Goal: Transaction & Acquisition: Book appointment/travel/reservation

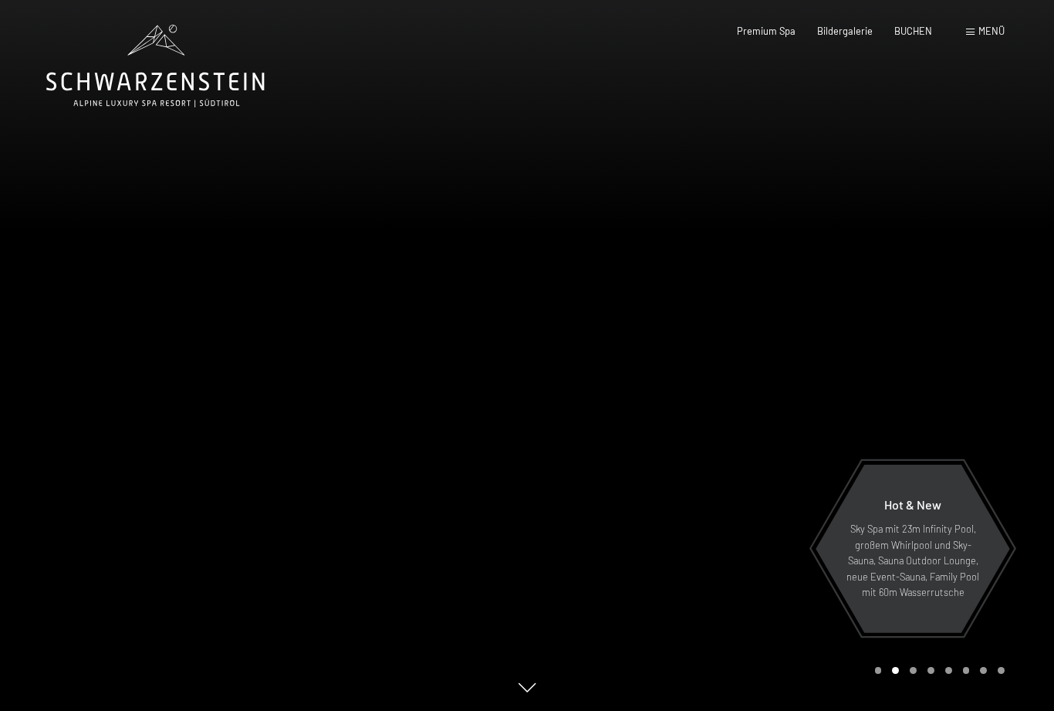
click at [973, 33] on span at bounding box center [970, 32] width 8 height 7
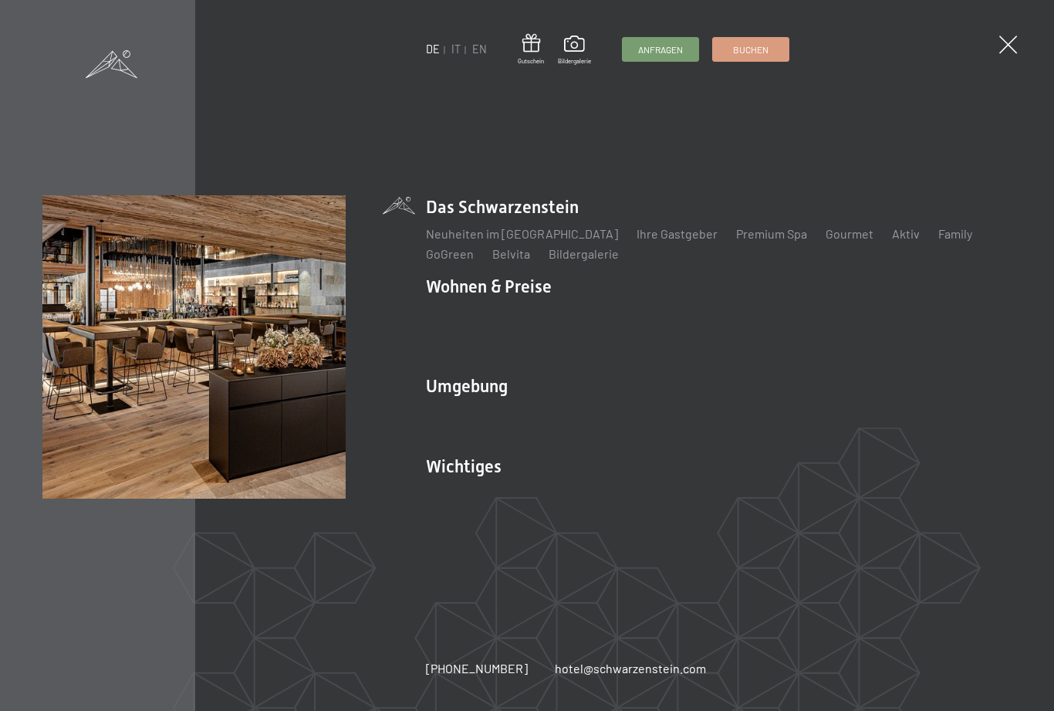
click at [458, 55] on link "IT" at bounding box center [455, 48] width 9 height 13
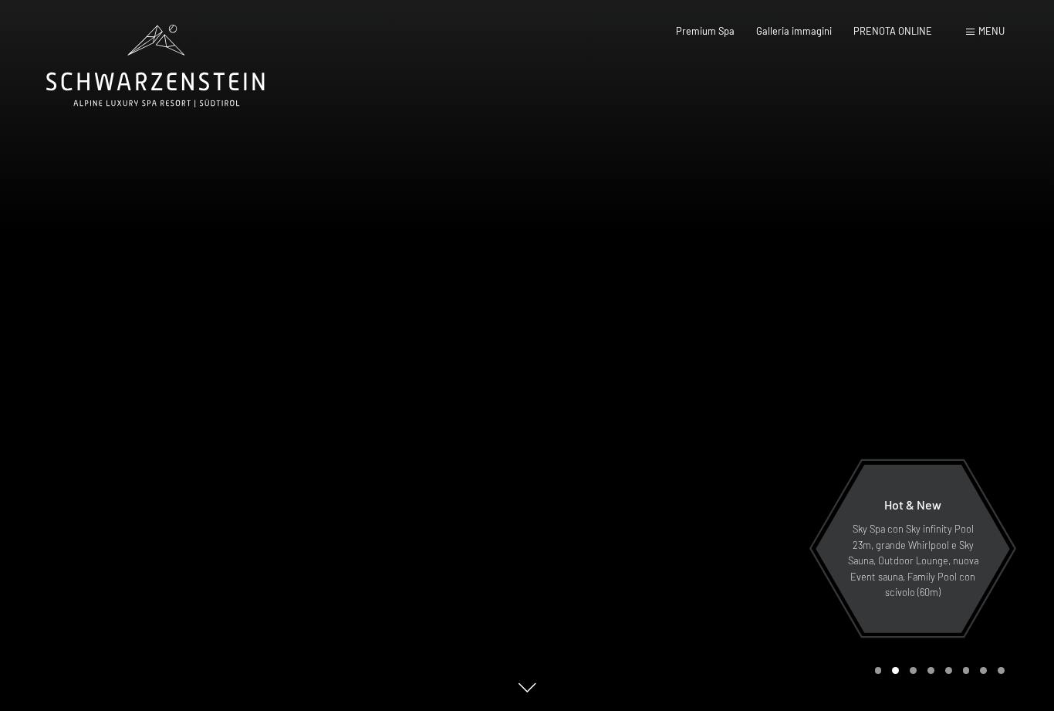
click at [972, 35] on span at bounding box center [970, 32] width 8 height 7
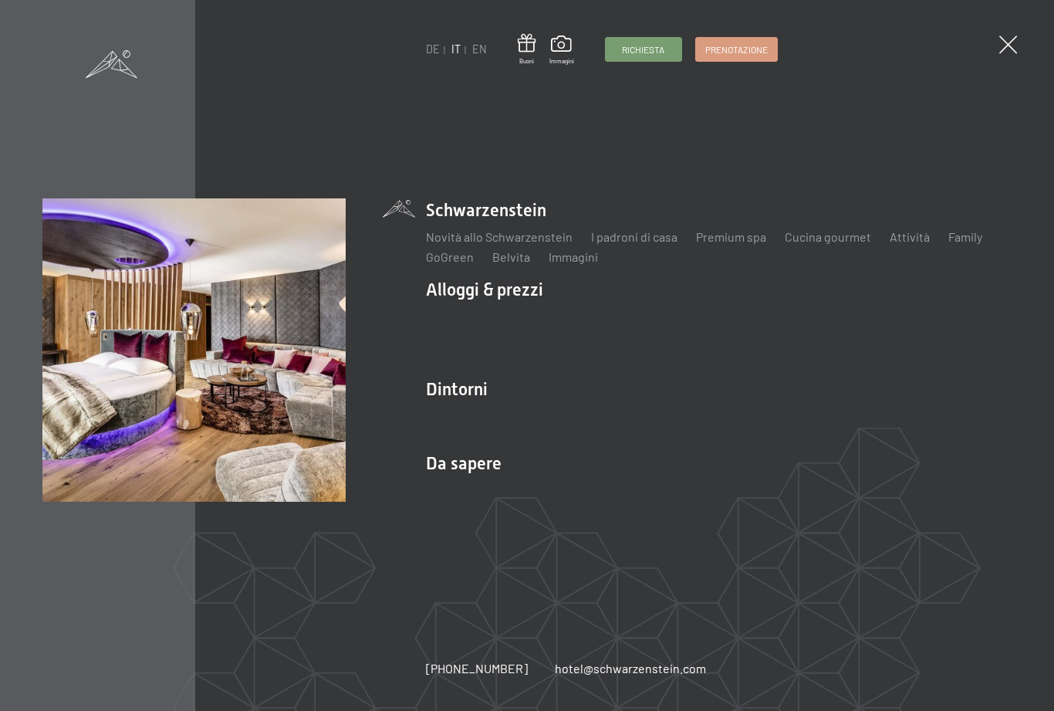
click at [479, 313] on link "Servizi inclusi" at bounding box center [463, 316] width 74 height 15
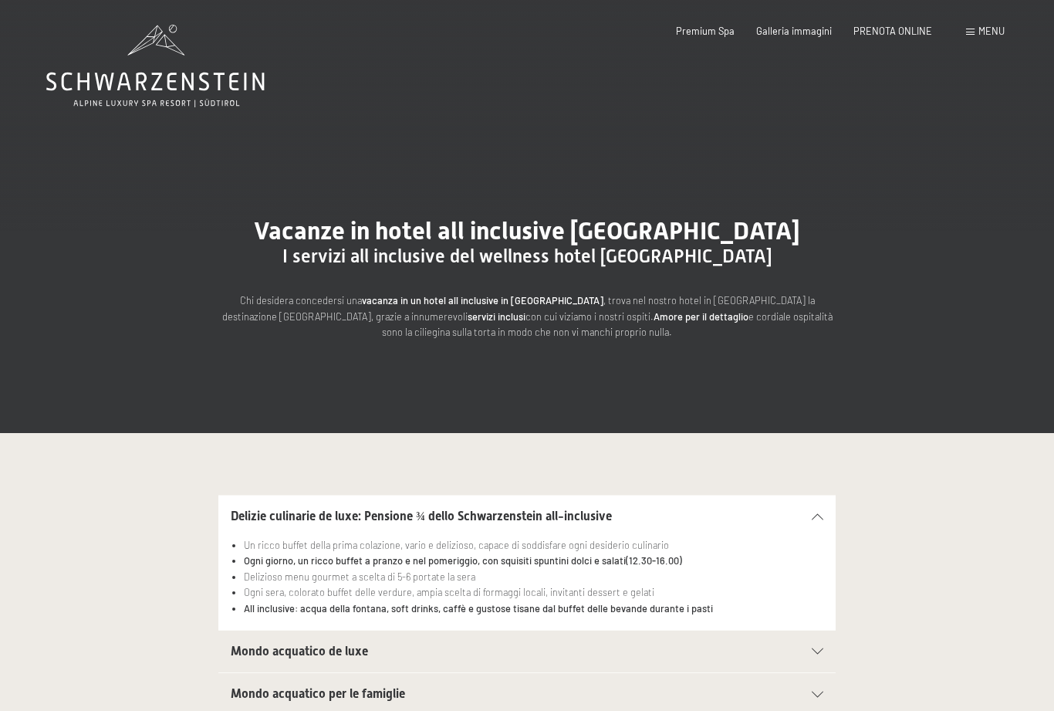
click at [976, 33] on div "Menu" at bounding box center [985, 32] width 39 height 14
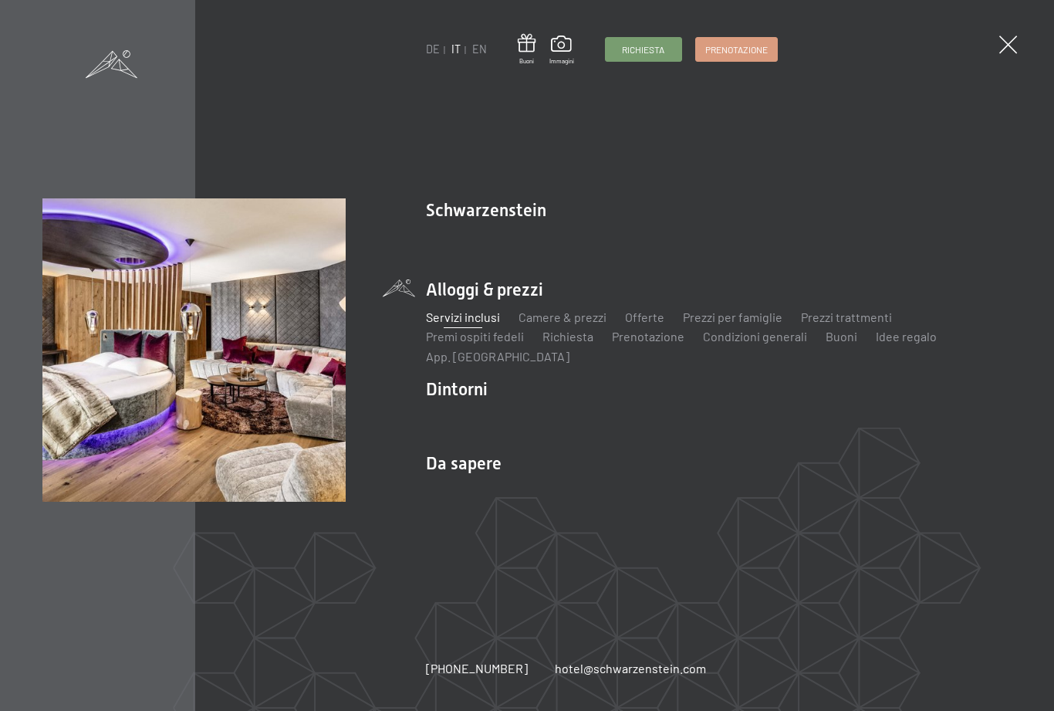
click at [576, 314] on link "Camere & prezzi" at bounding box center [562, 316] width 88 height 15
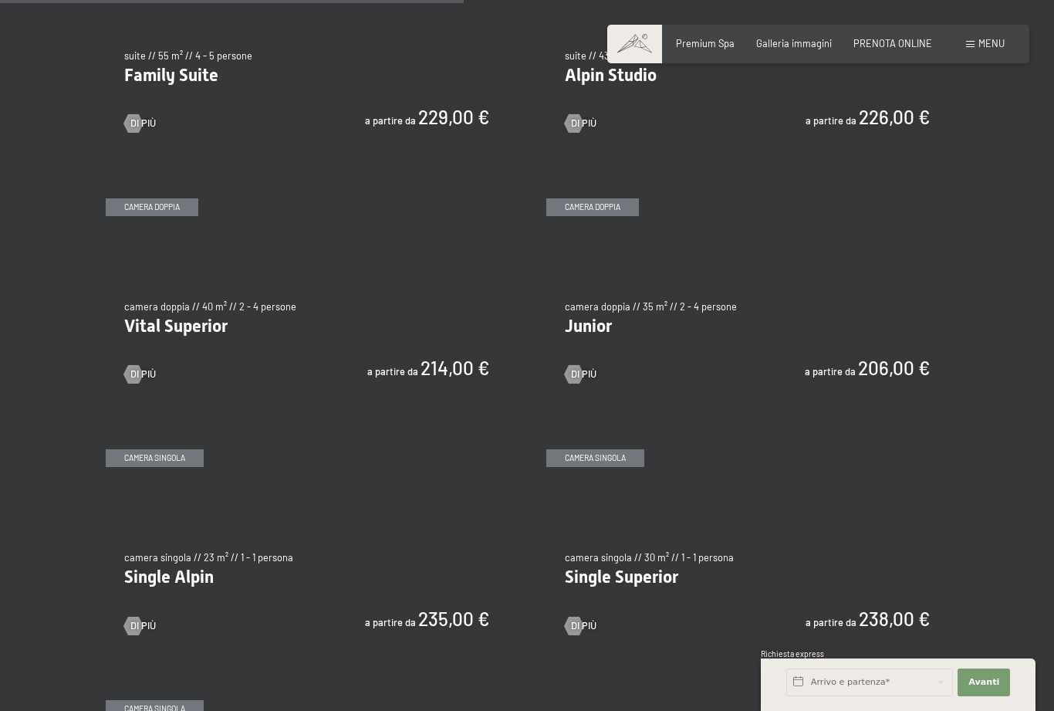
scroll to position [1551, 0]
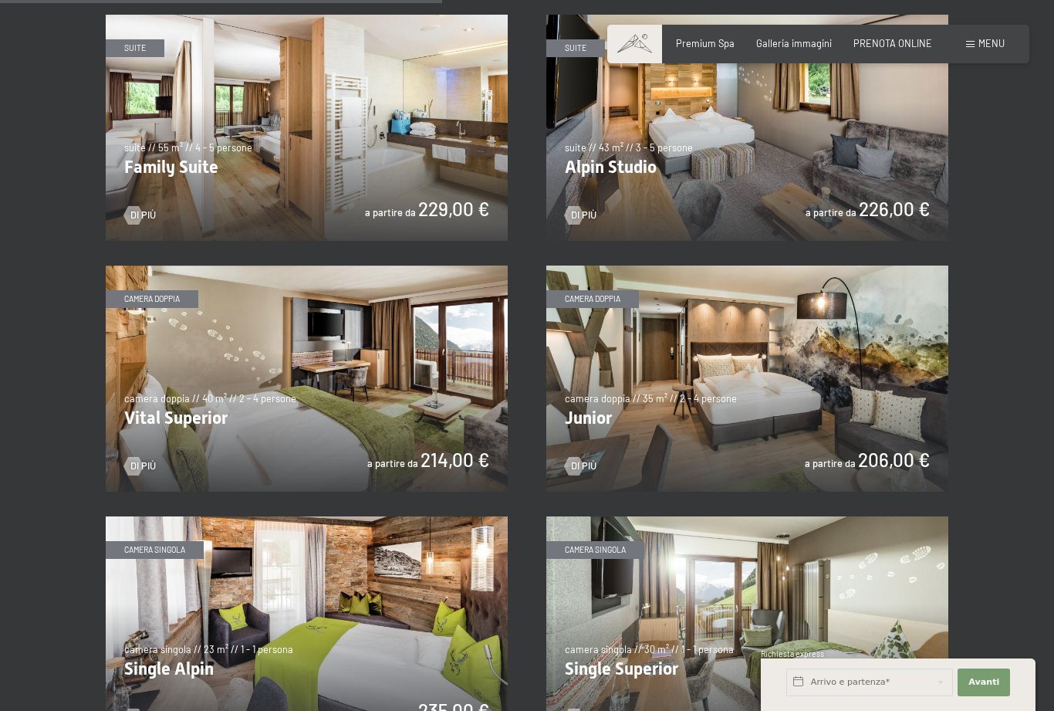
click at [785, 408] on img at bounding box center [747, 378] width 402 height 226
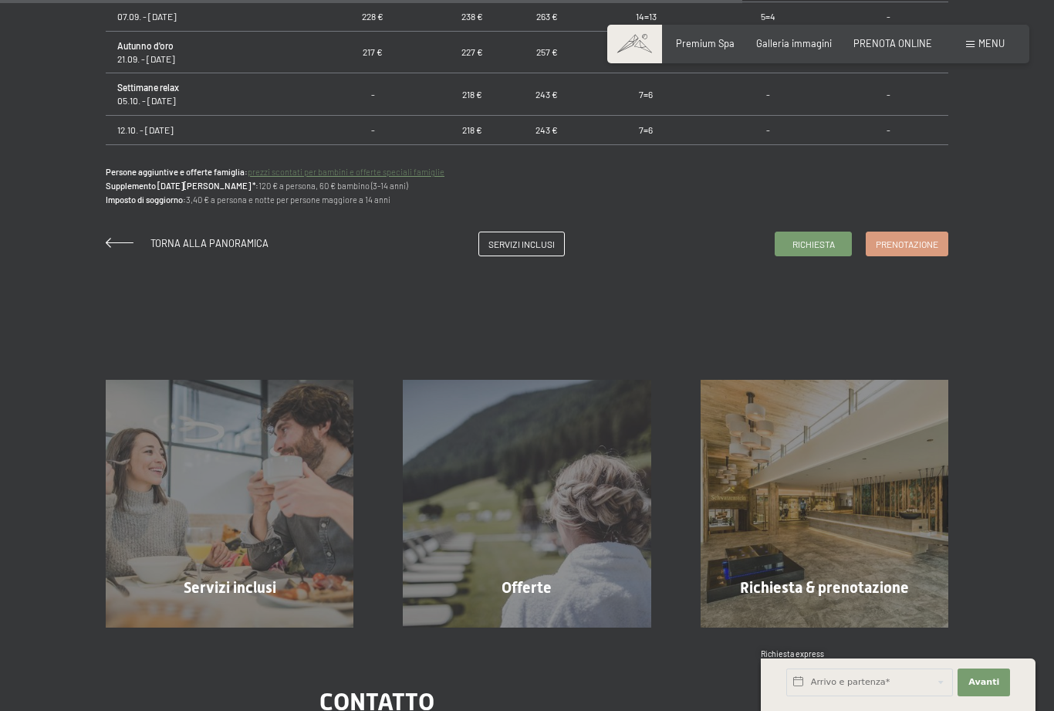
scroll to position [1157, 0]
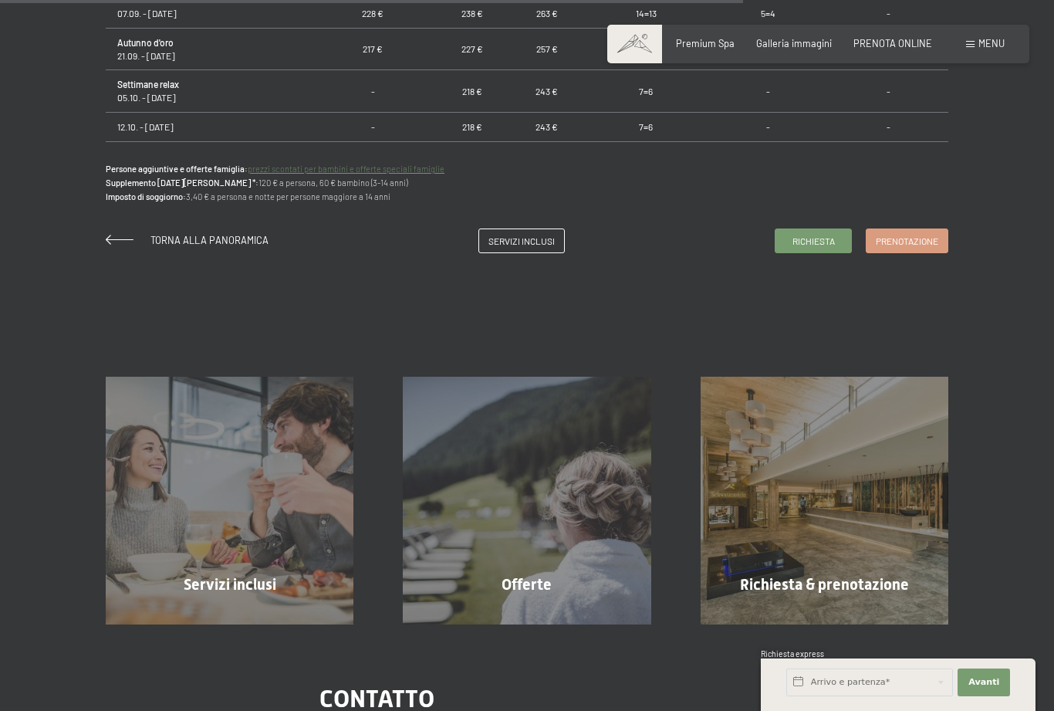
click at [912, 248] on span "Prenotazione" at bounding box center [907, 241] width 62 height 13
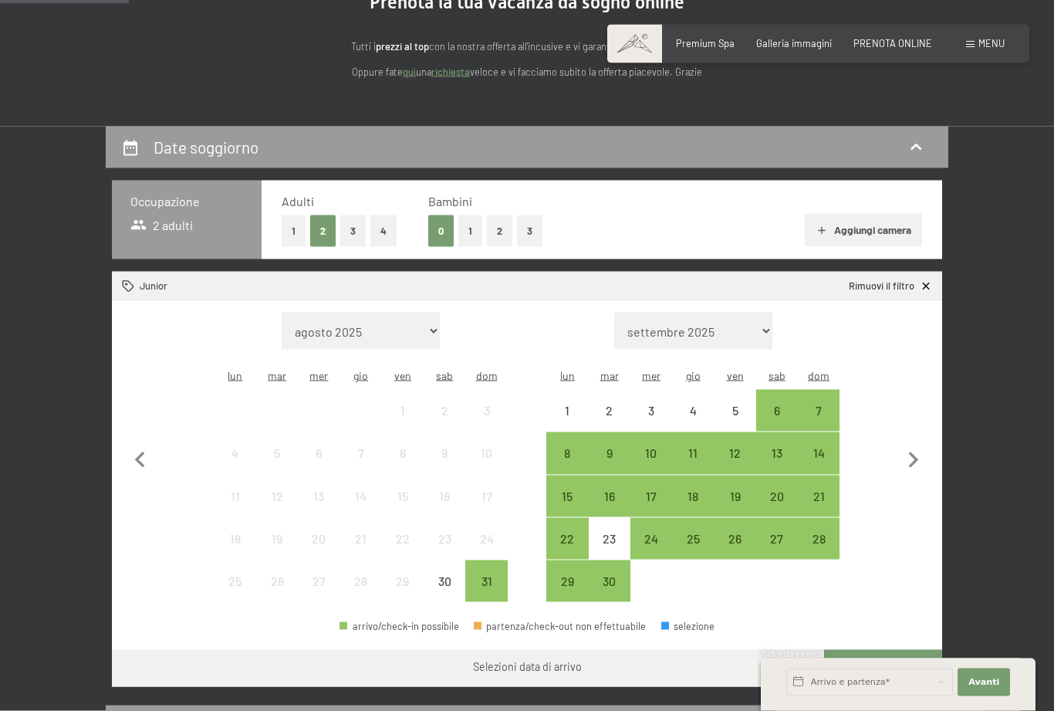
scroll to position [181, 0]
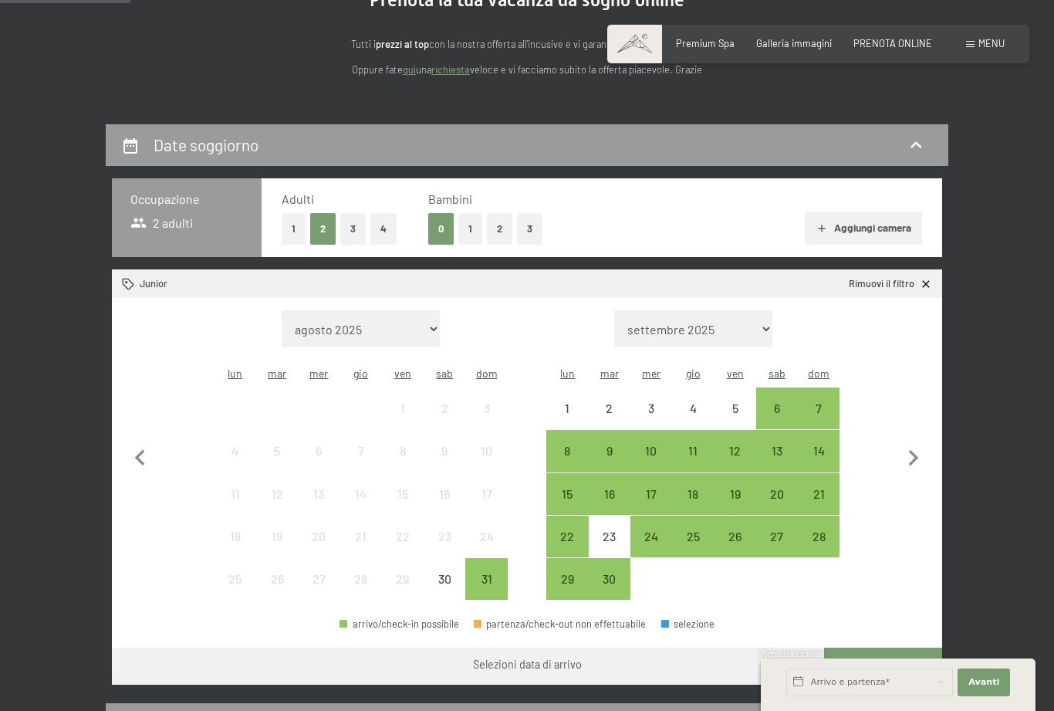
click at [927, 442] on icon "button" at bounding box center [913, 458] width 32 height 32
select select "[DATE]"
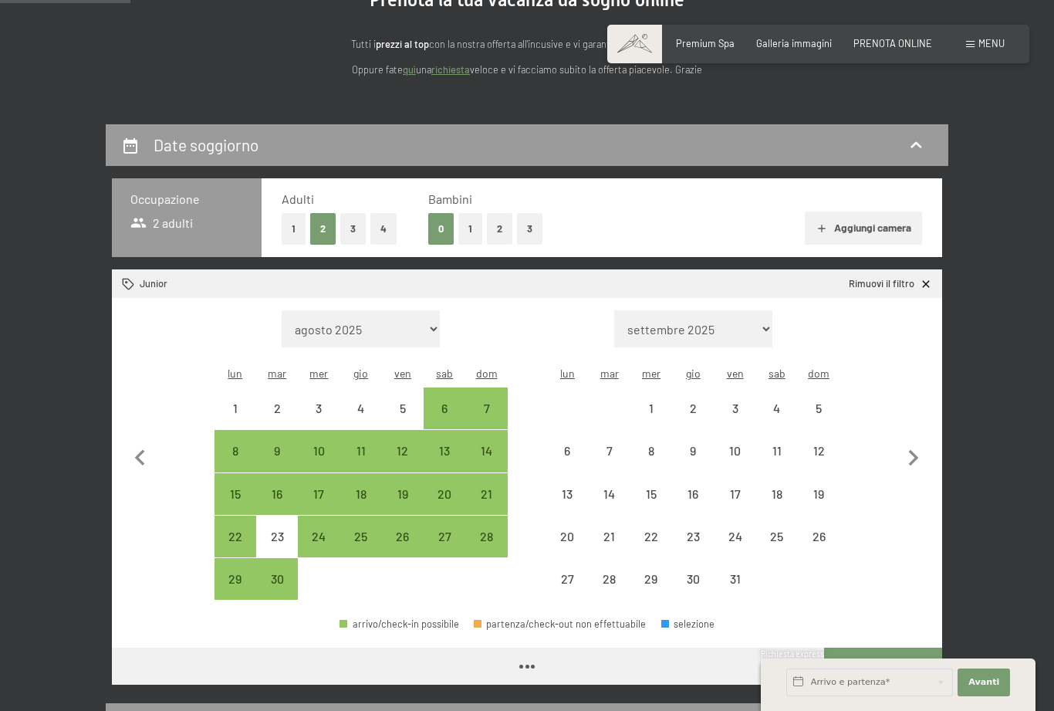
select select "[DATE]"
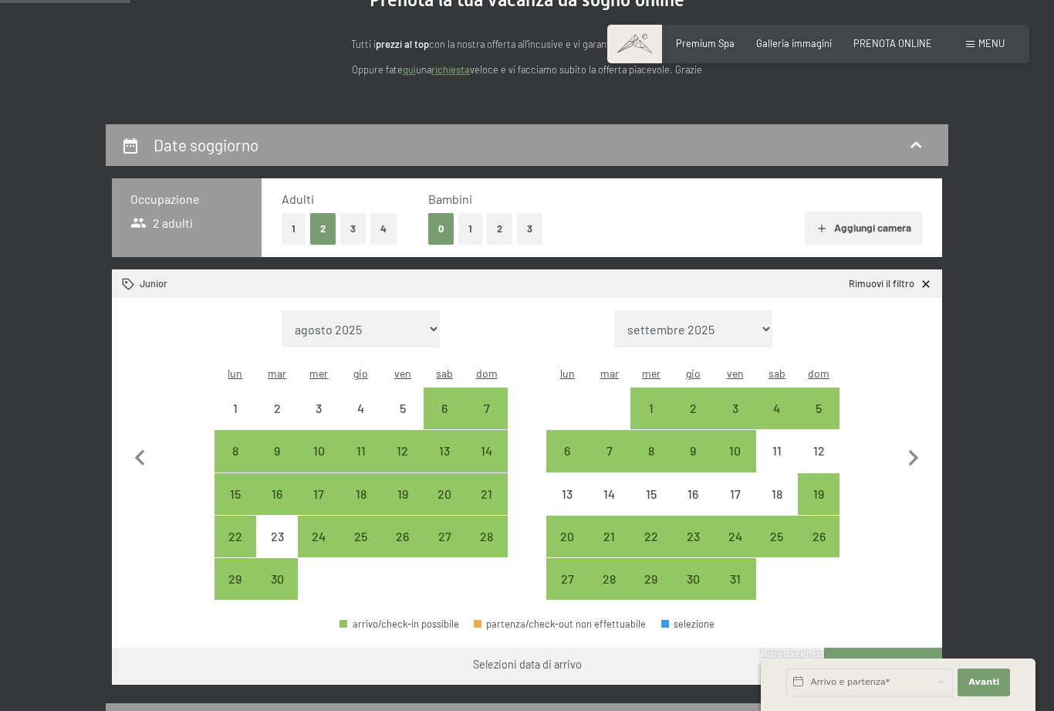
click at [925, 447] on icon "button" at bounding box center [913, 458] width 32 height 32
select select "[DATE]"
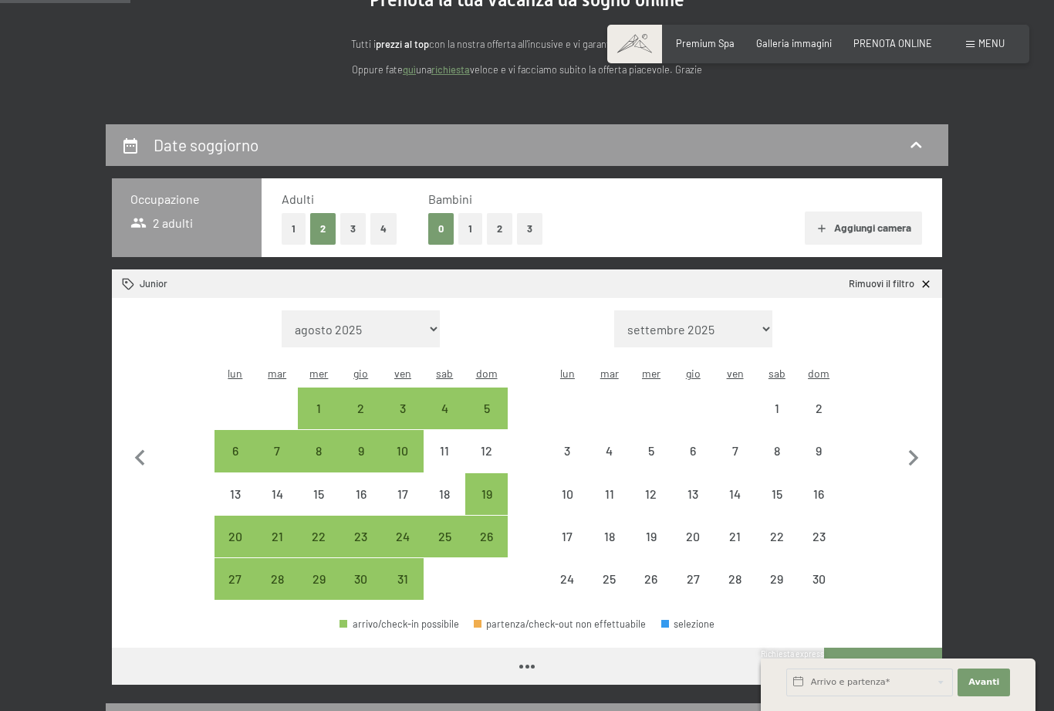
select select "[DATE]"
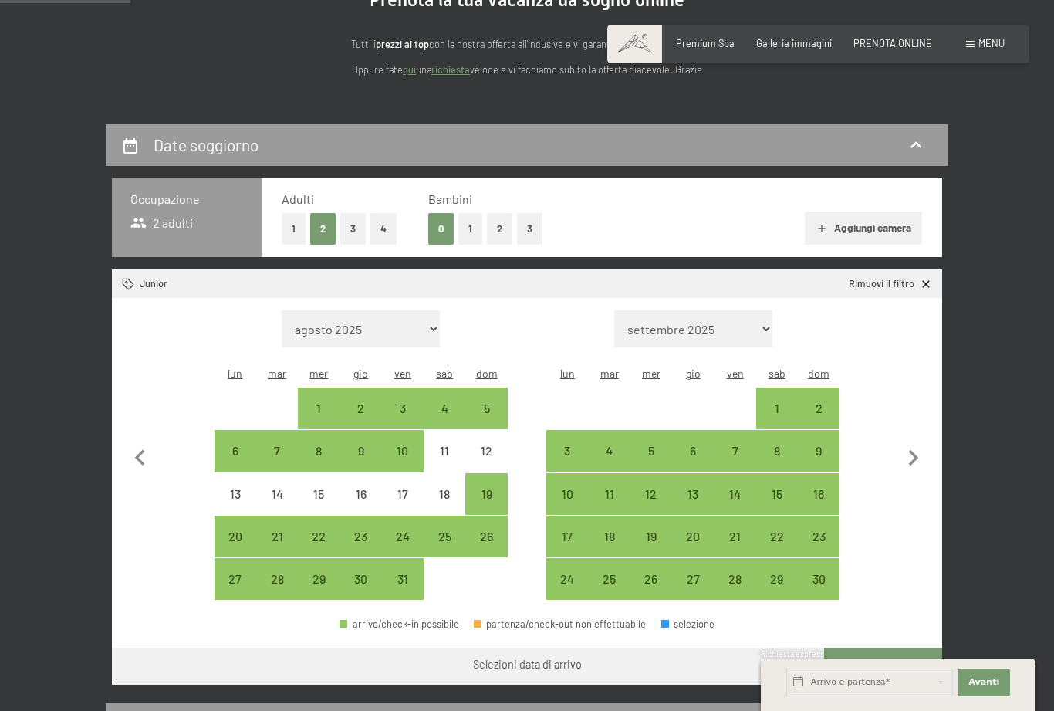
click at [929, 449] on icon "button" at bounding box center [913, 458] width 32 height 32
select select "[DATE]"
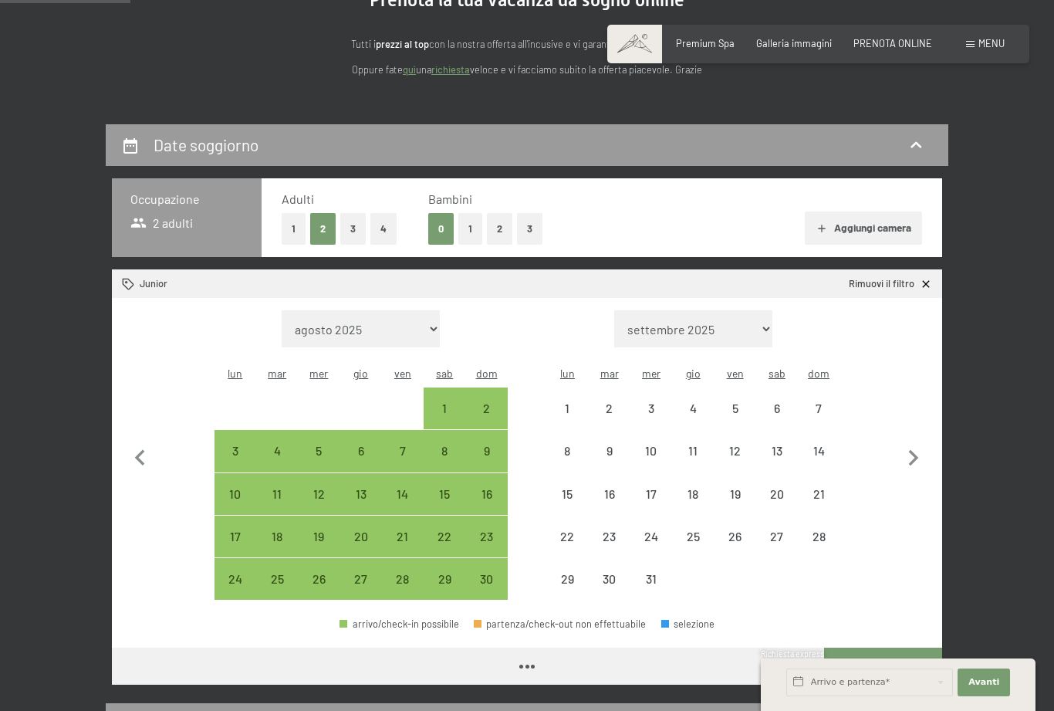
select select "[DATE]"
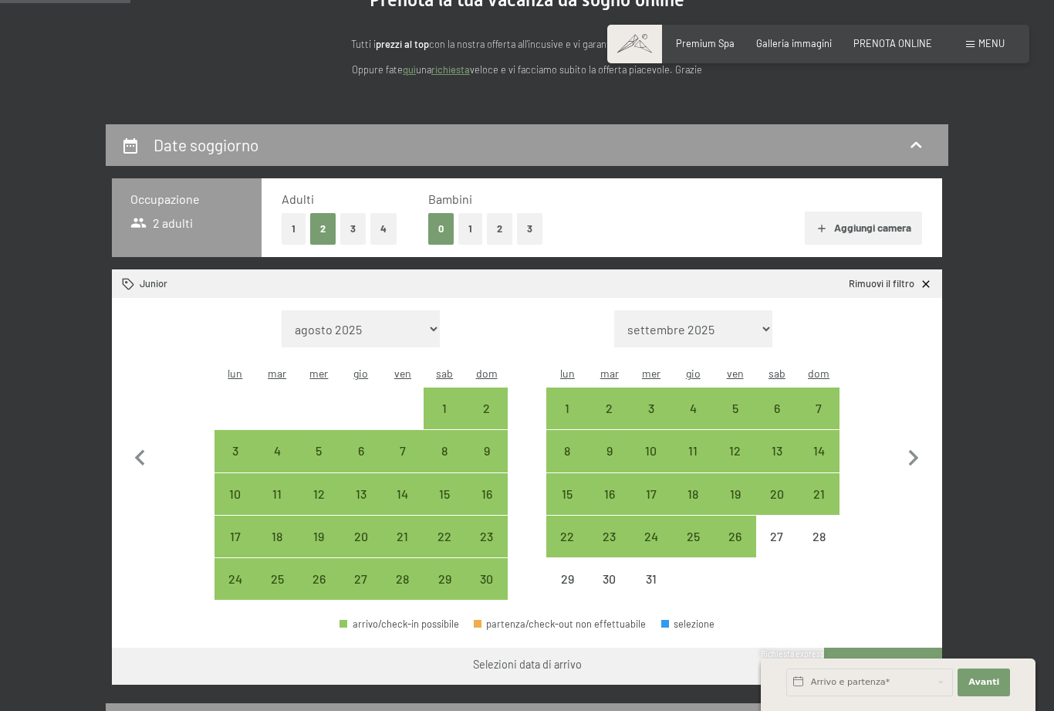
click at [820, 530] on div "28" at bounding box center [818, 549] width 39 height 39
select select "[DATE]"
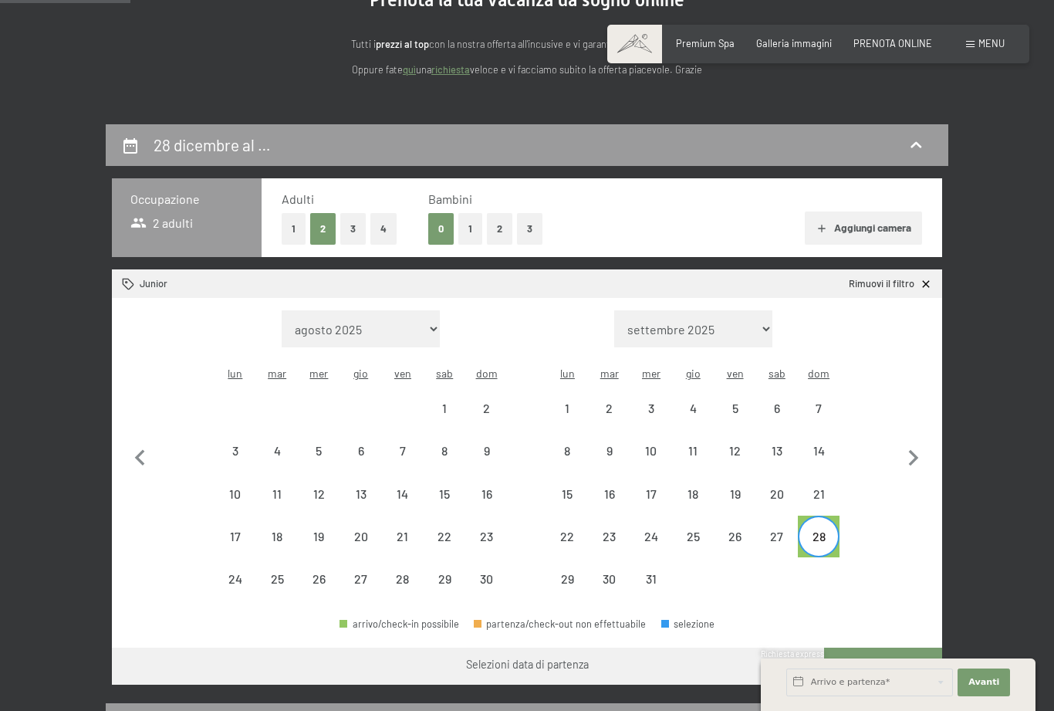
click at [918, 461] on icon "button" at bounding box center [913, 458] width 32 height 32
select select "[DATE]"
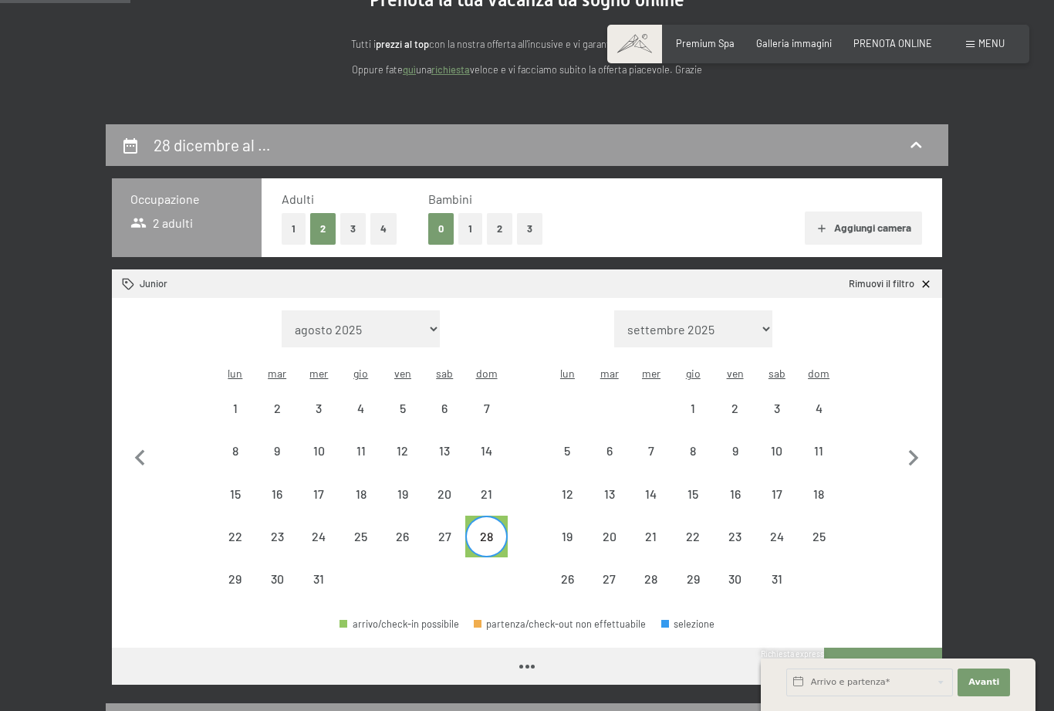
select select "[DATE]"
click at [822, 402] on div "4" at bounding box center [818, 421] width 39 height 39
select select "[DATE]"
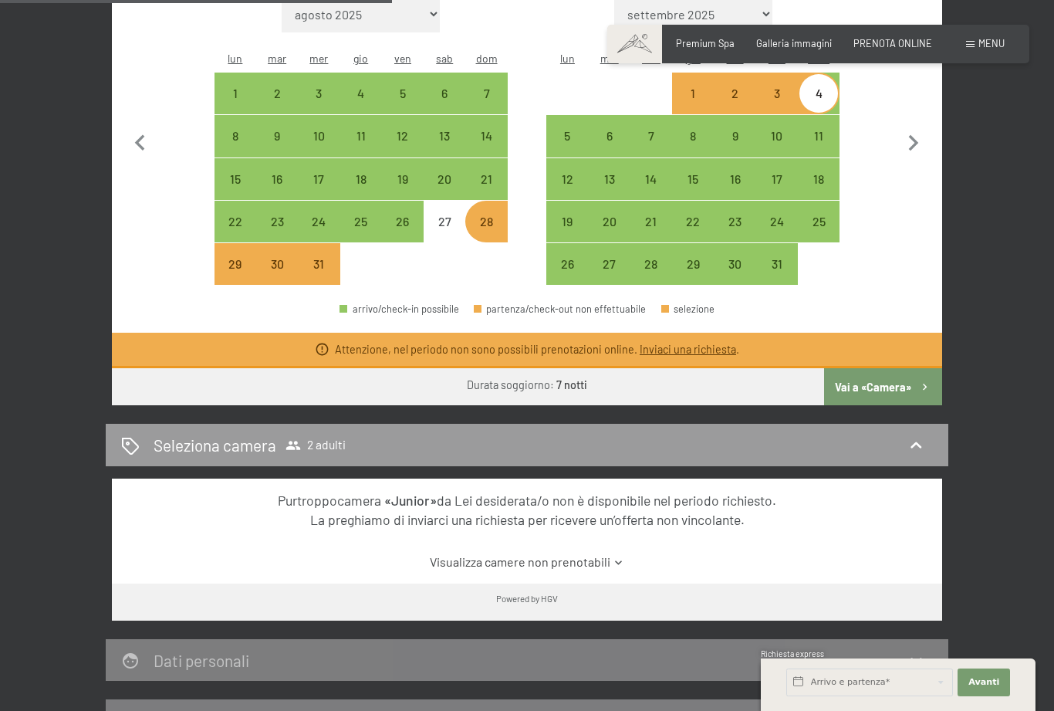
scroll to position [512, 0]
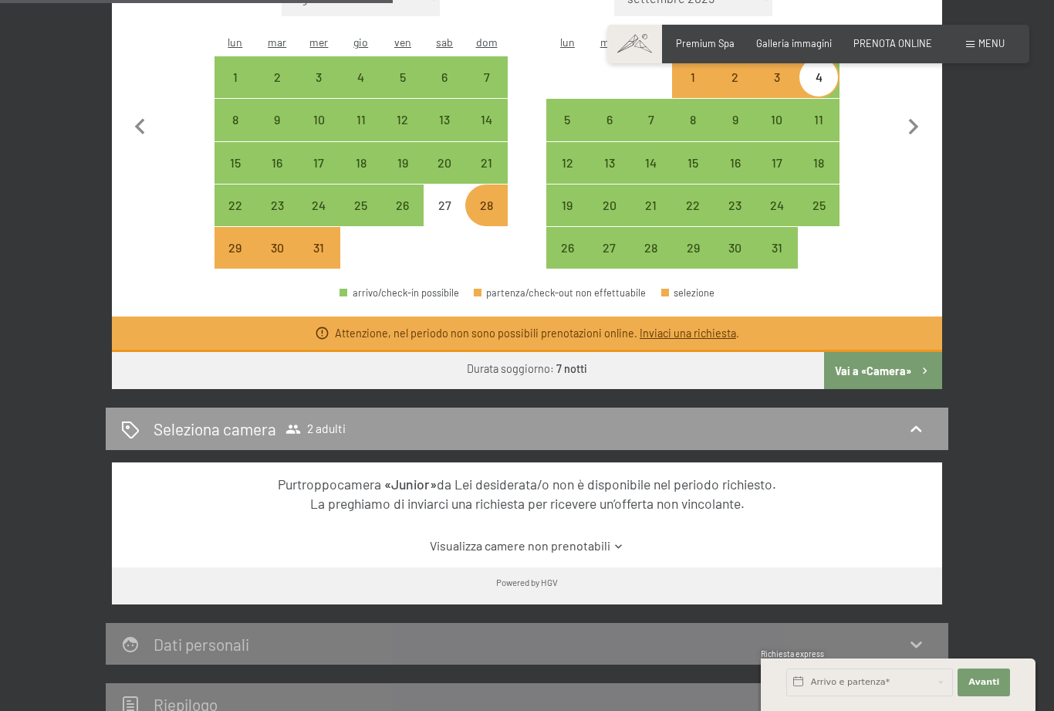
click at [885, 352] on button "Vai a «Camera»" at bounding box center [883, 370] width 118 height 37
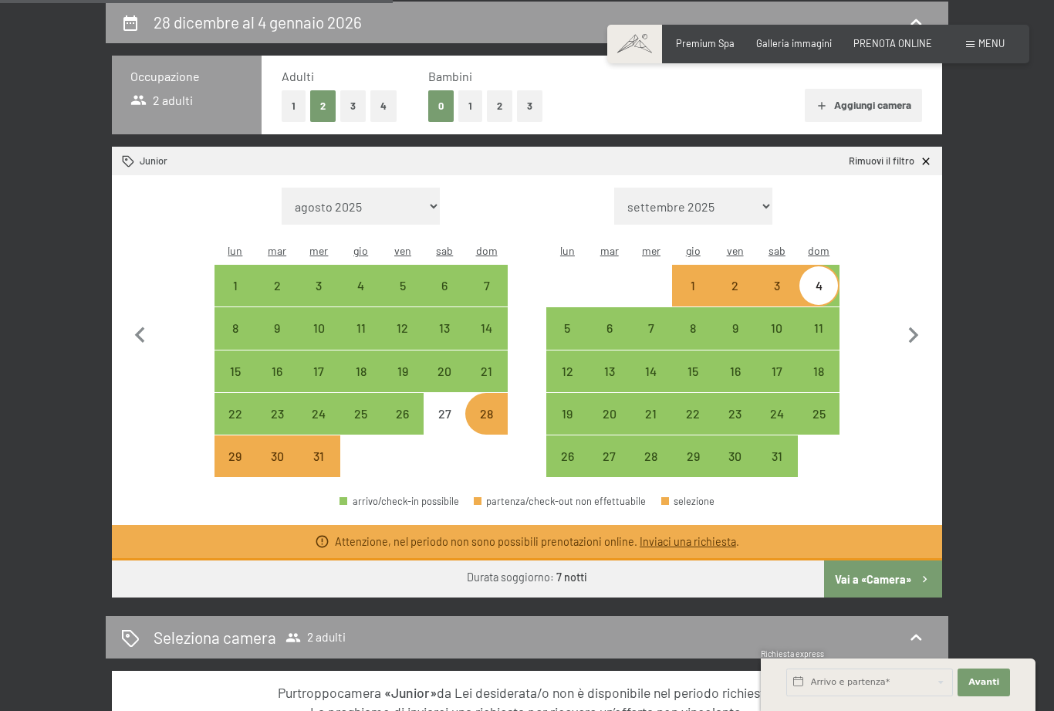
select select "[DATE]"
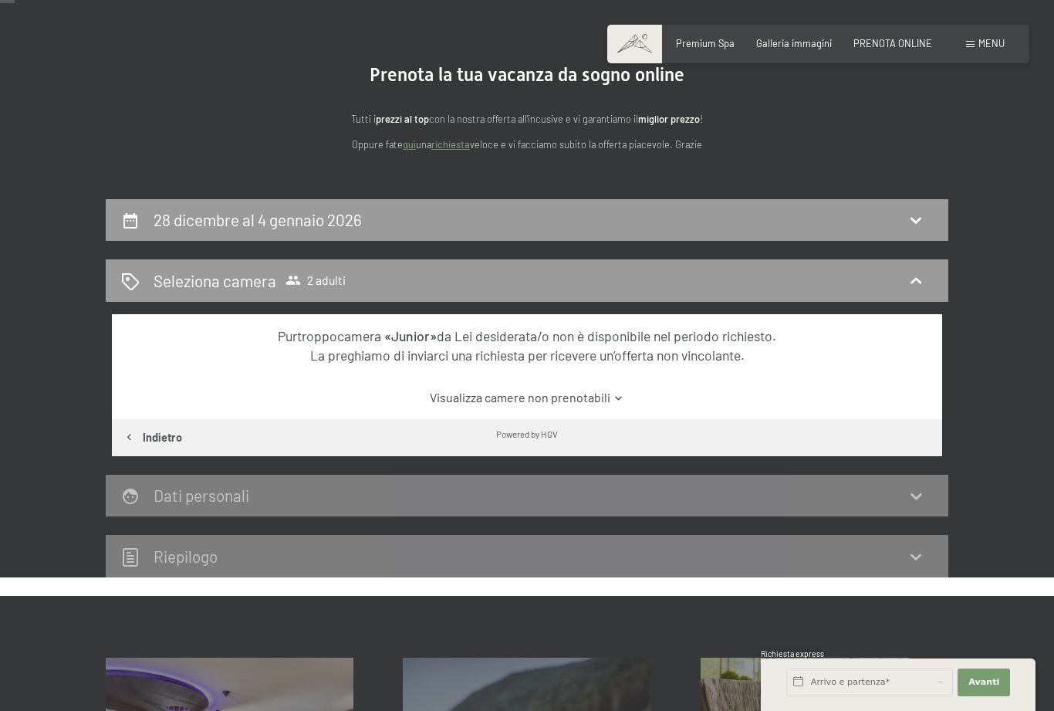
scroll to position [0, 0]
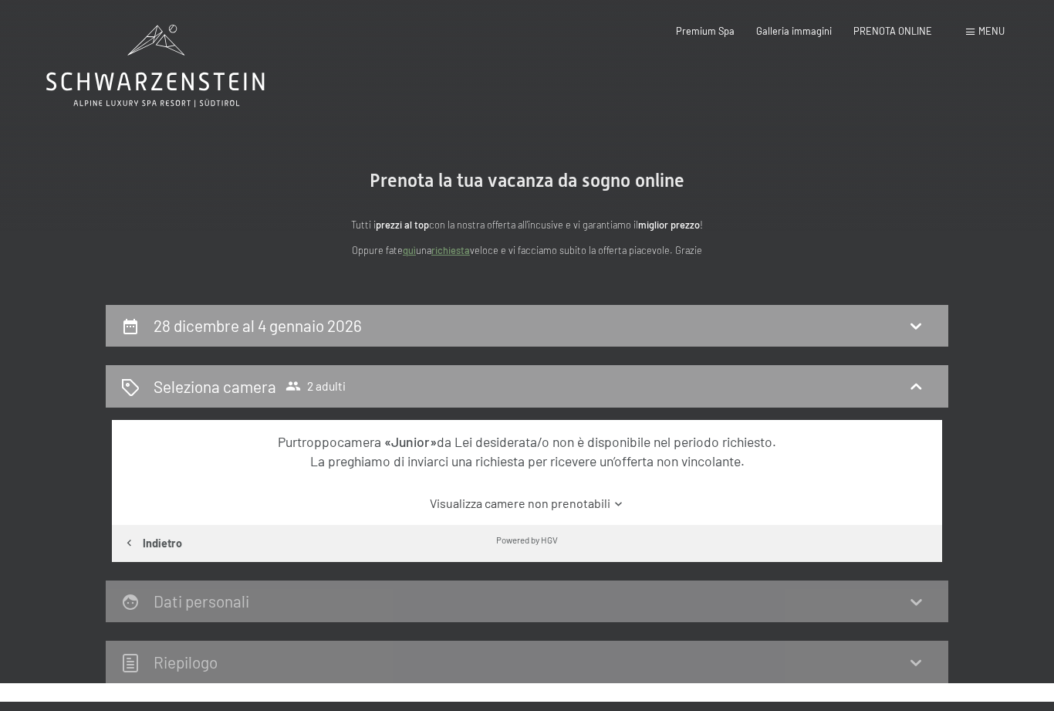
click at [615, 503] on icon at bounding box center [619, 504] width 12 height 12
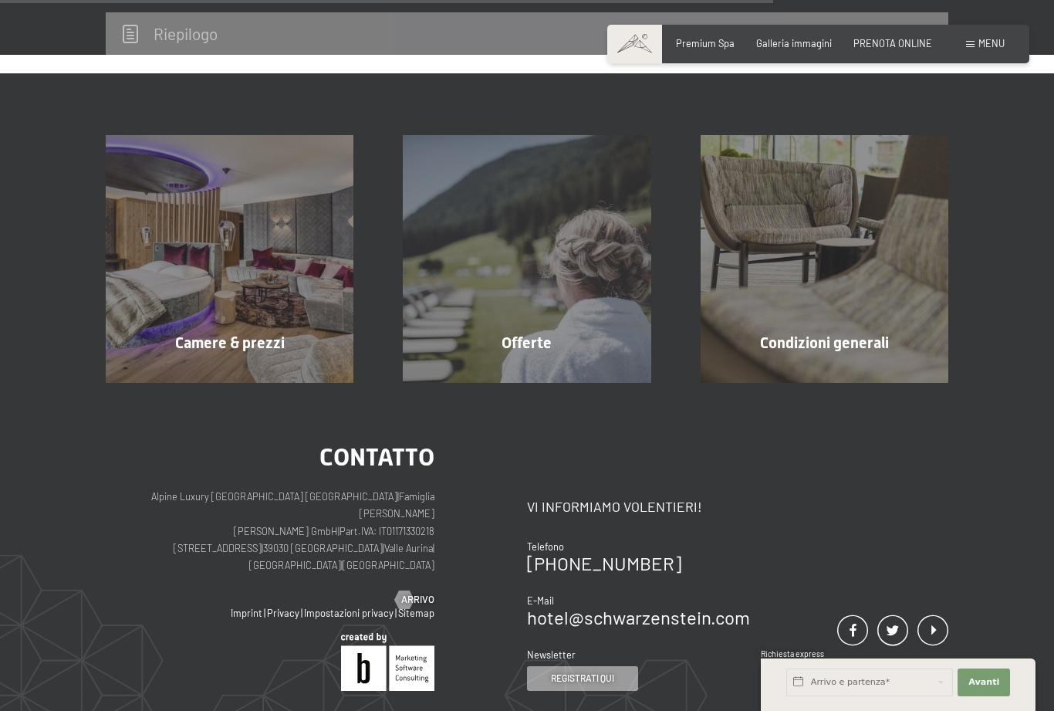
scroll to position [1063, 0]
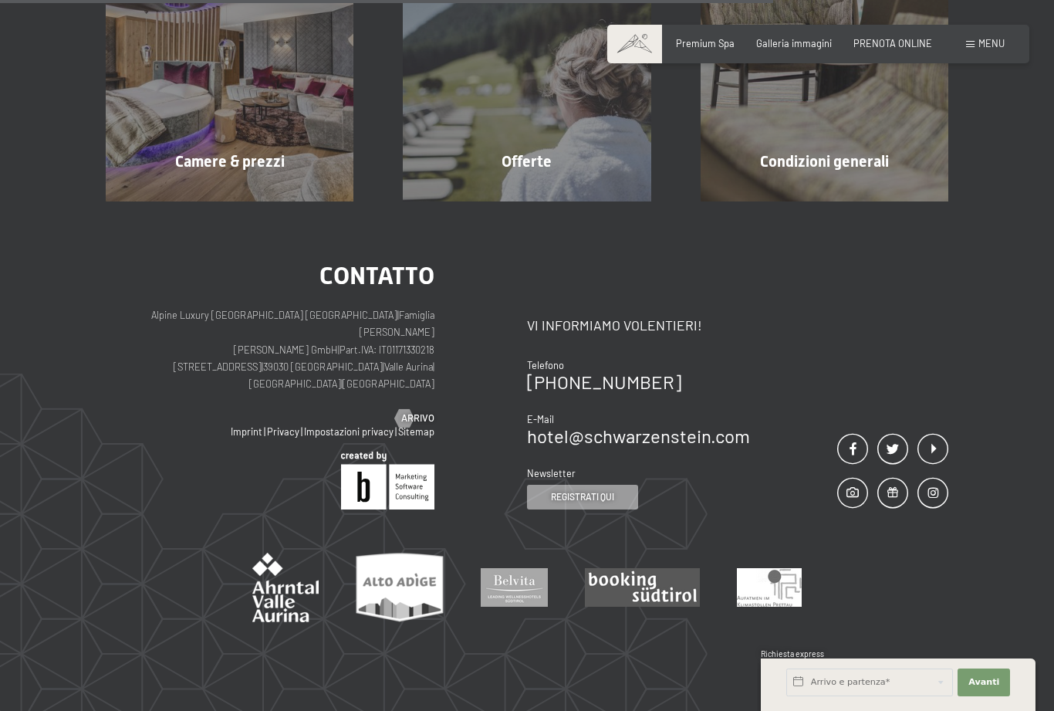
click at [1011, 240] on div "Contatto Alpine Luxury [GEOGRAPHIC_DATA] SCHWARZENSTEIN | Famiglia Zimmerhofer …" at bounding box center [527, 457] width 1054 height 513
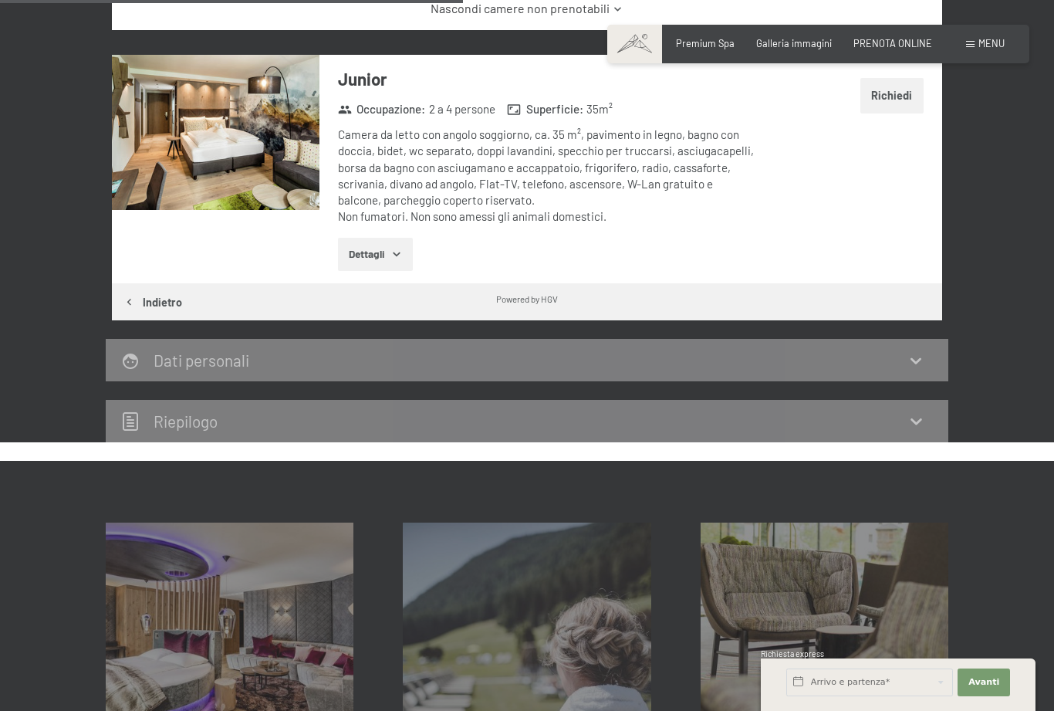
scroll to position [488, 0]
